Goal: Transaction & Acquisition: Obtain resource

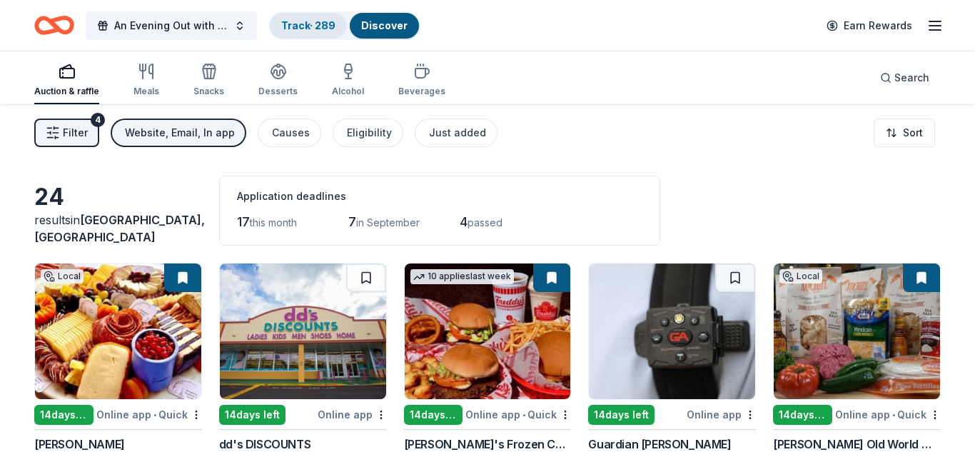
click at [308, 29] on link "Track · 289" at bounding box center [308, 25] width 54 height 12
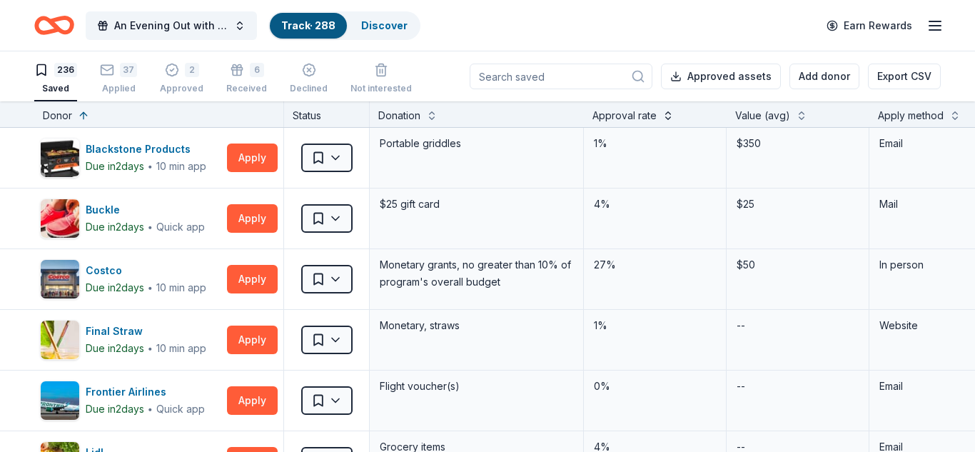
click at [671, 119] on button at bounding box center [668, 114] width 11 height 14
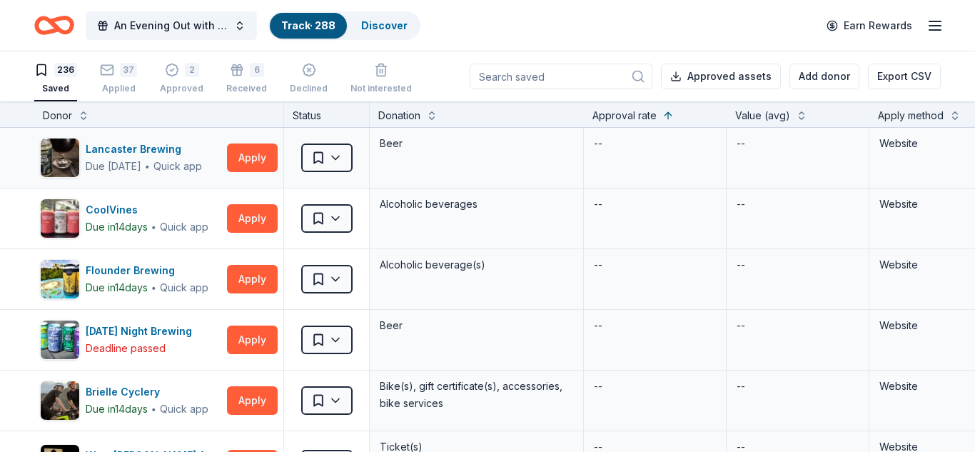
click at [657, 131] on div "--" at bounding box center [655, 158] width 143 height 60
click at [666, 121] on button at bounding box center [668, 114] width 11 height 14
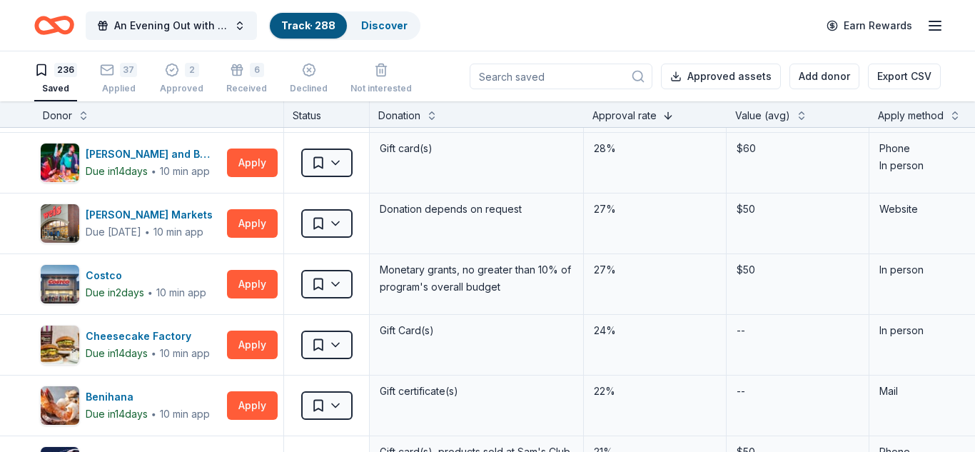
scroll to position [115, 0]
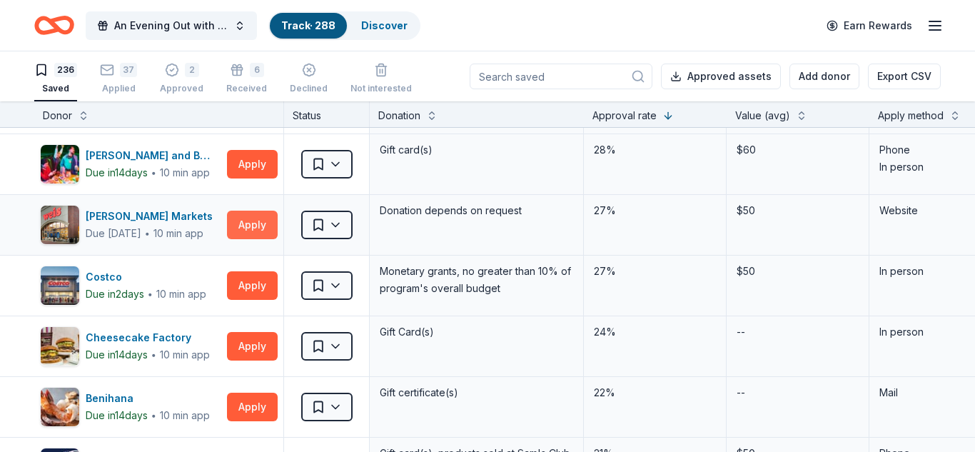
click at [258, 224] on button "Apply" at bounding box center [252, 225] width 51 height 29
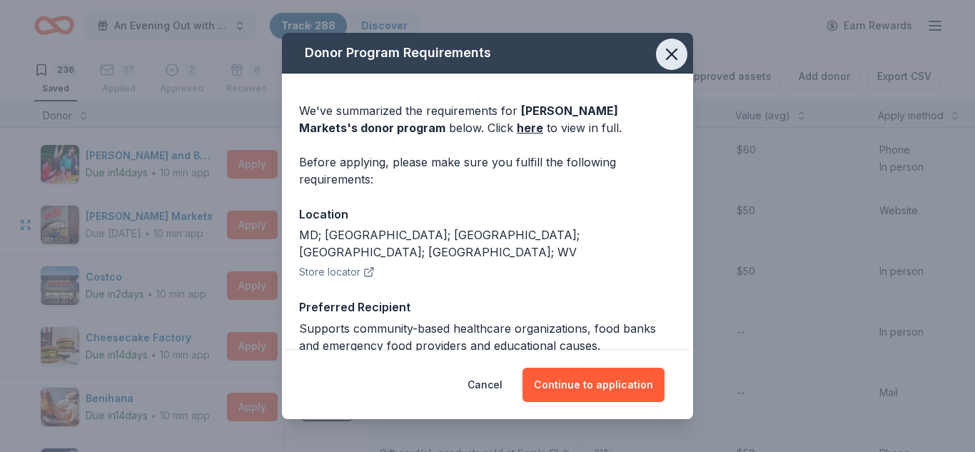
click at [676, 54] on icon "button" at bounding box center [672, 54] width 20 height 20
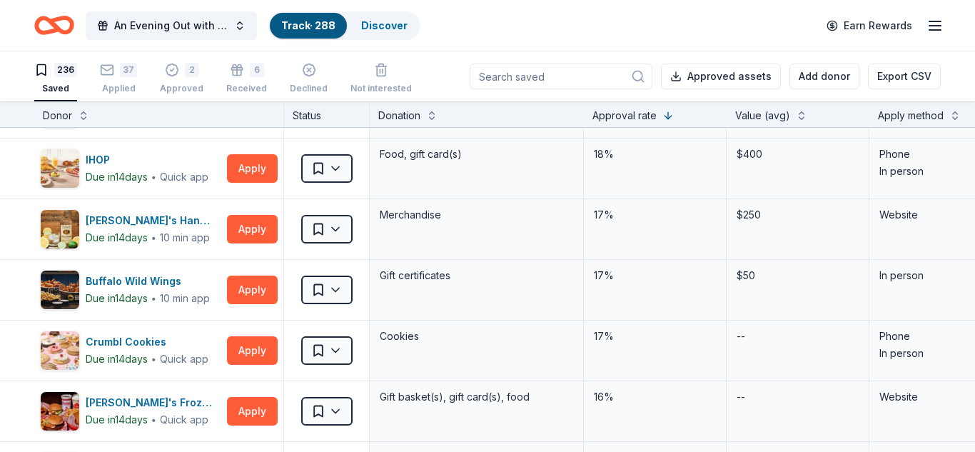
scroll to position [595, 0]
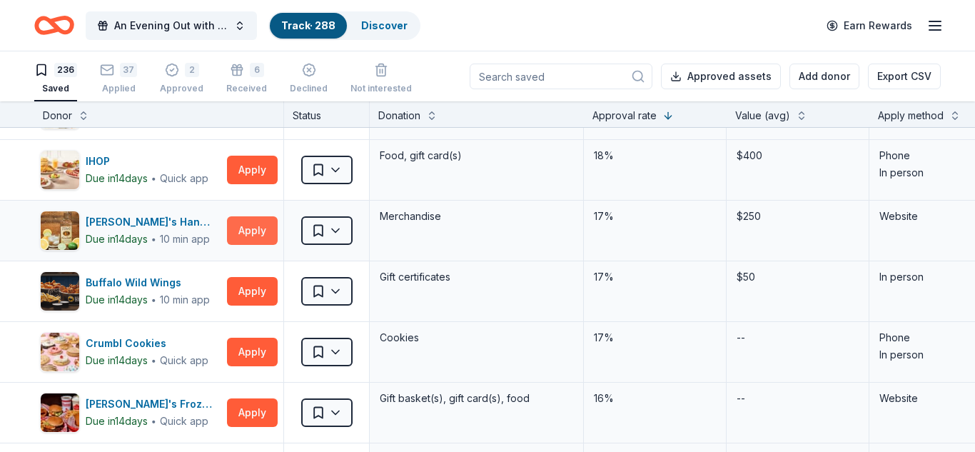
click at [255, 237] on button "Apply" at bounding box center [252, 230] width 51 height 29
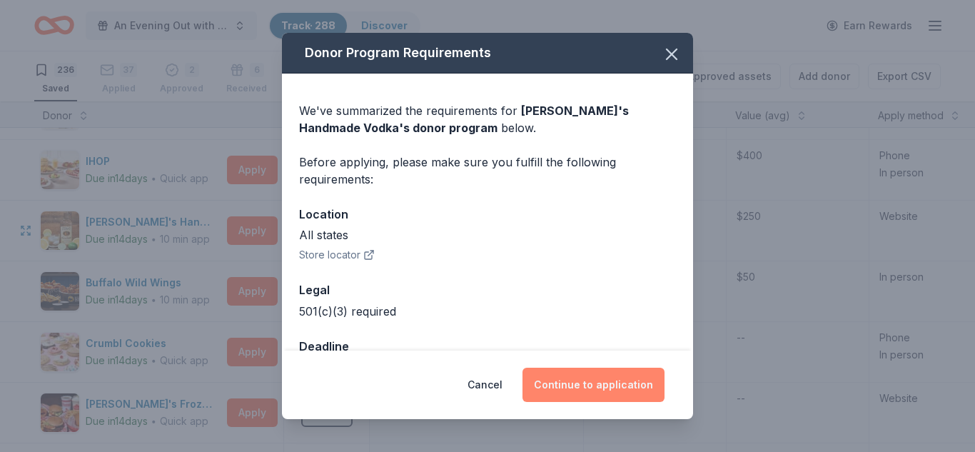
click at [644, 392] on button "Continue to application" at bounding box center [594, 385] width 142 height 34
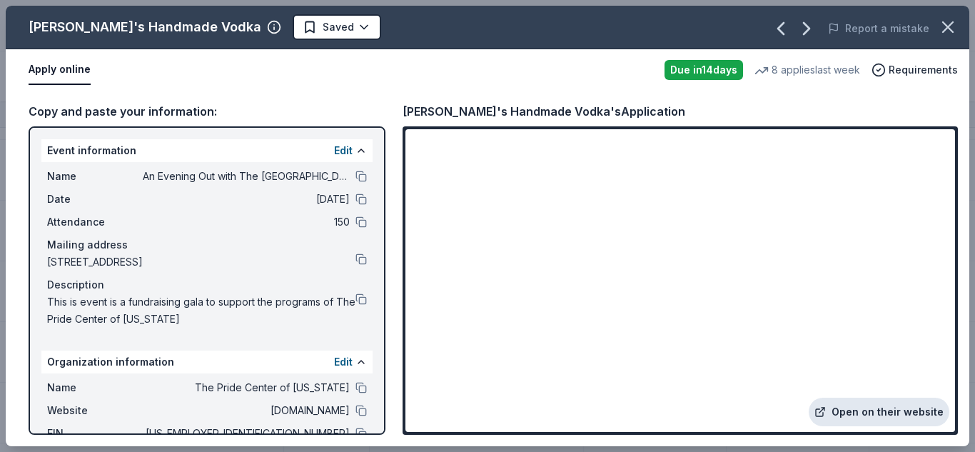
click at [919, 415] on link "Open on their website" at bounding box center [879, 412] width 141 height 29
